Goal: Task Accomplishment & Management: Manage account settings

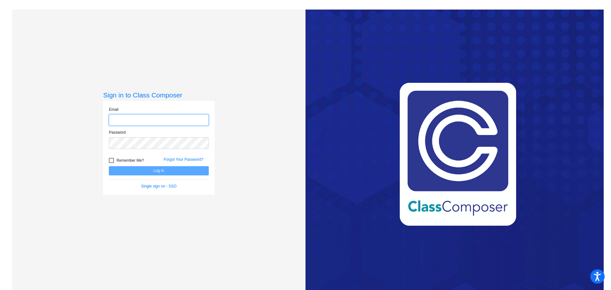
type input "[EMAIL_ADDRESS][DOMAIN_NAME]"
click at [152, 172] on button "Log In" at bounding box center [159, 170] width 100 height 9
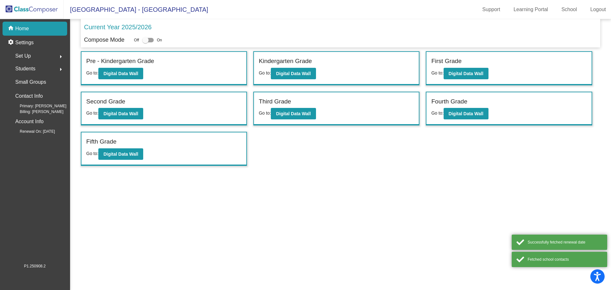
click at [37, 56] on div "Set Up arrow_right" at bounding box center [36, 56] width 61 height 13
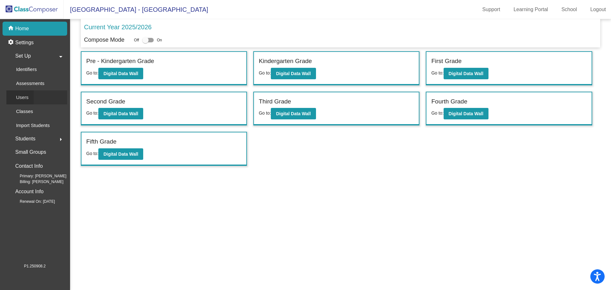
click at [28, 97] on p "Users" at bounding box center [22, 98] width 12 height 8
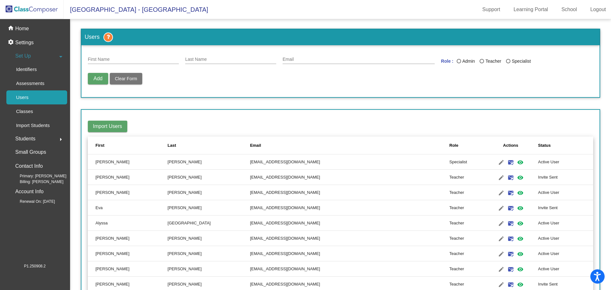
scroll to position [32, 0]
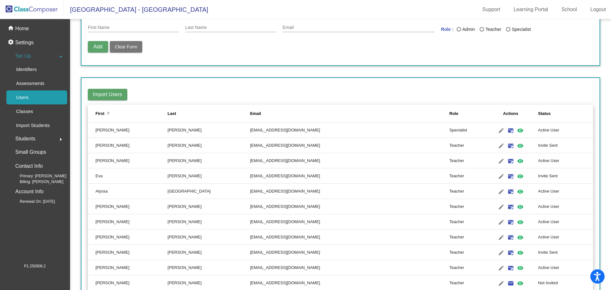
click at [132, 111] on div "First" at bounding box center [132, 113] width 72 height 6
click at [538, 237] on td "Blocked" at bounding box center [565, 237] width 55 height 15
click at [517, 237] on mat-icon "visibility" at bounding box center [521, 238] width 8 height 8
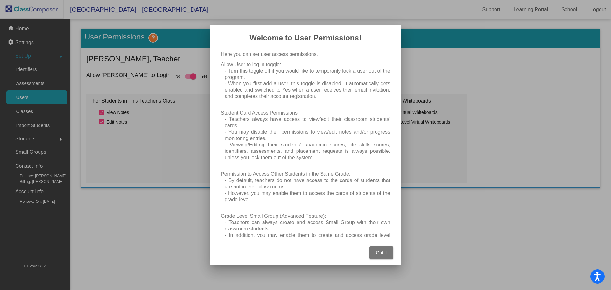
click at [383, 254] on span "Got It" at bounding box center [381, 252] width 11 height 5
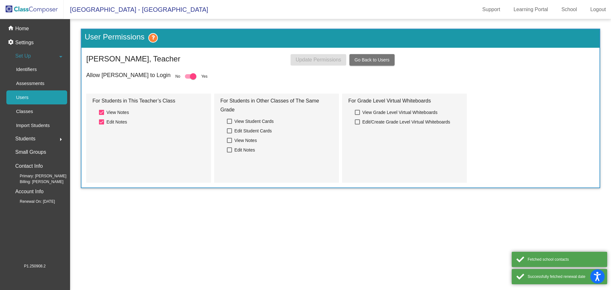
click at [370, 61] on span "Go Back to Users" at bounding box center [372, 59] width 35 height 5
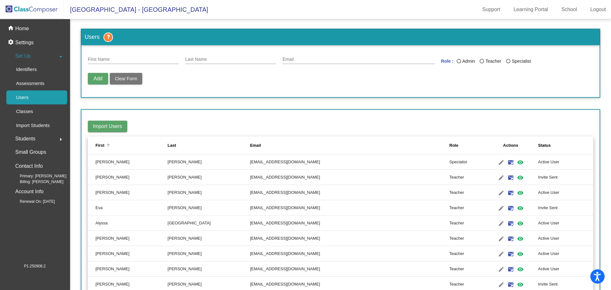
click at [116, 143] on div "First" at bounding box center [132, 145] width 72 height 6
click at [507, 270] on mat-icon "mark_email_read" at bounding box center [511, 270] width 8 height 8
click at [498, 267] on mat-icon "edit" at bounding box center [502, 270] width 8 height 8
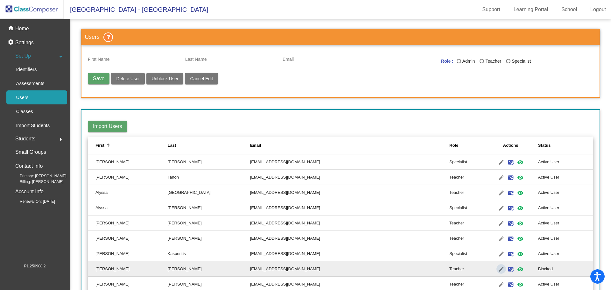
type input "[PERSON_NAME]"
type input "[EMAIL_ADDRESS][DOMAIN_NAME]"
radio input "true"
click at [166, 81] on span "Unblock User" at bounding box center [165, 78] width 27 height 5
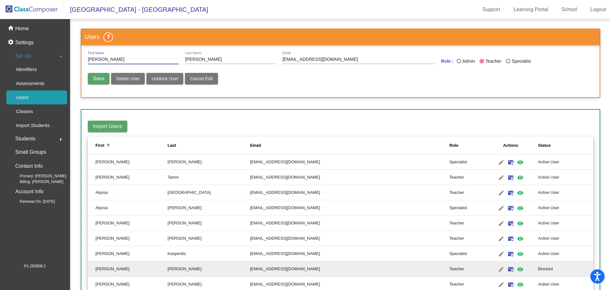
radio input "false"
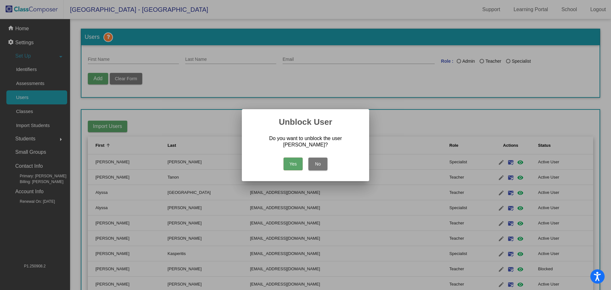
click at [295, 162] on button "Yes" at bounding box center [293, 164] width 19 height 13
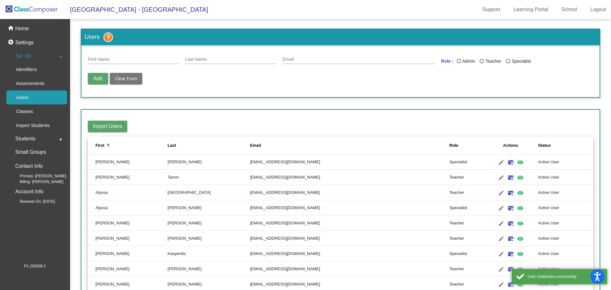
click at [564, 257] on td "Active User" at bounding box center [565, 253] width 55 height 15
click at [450, 272] on td "Teacher" at bounding box center [467, 268] width 34 height 15
